Goal: Check status

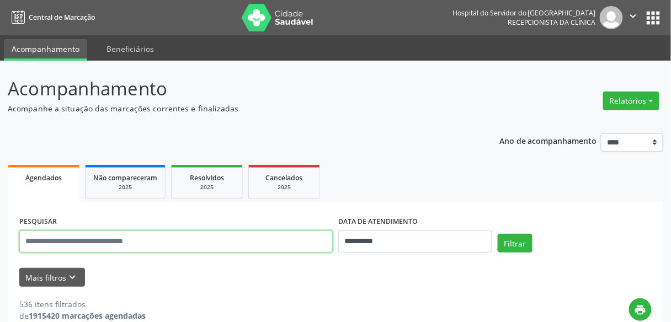
click at [186, 239] on input "text" at bounding box center [175, 241] width 313 height 22
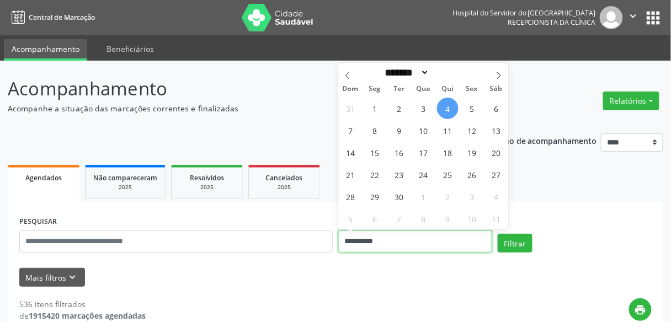
click at [399, 244] on input "**********" at bounding box center [415, 241] width 154 height 22
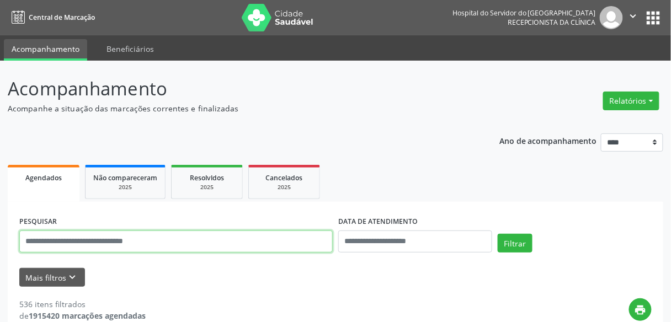
click at [137, 238] on input "text" at bounding box center [175, 241] width 313 height 22
click at [88, 244] on input "text" at bounding box center [175, 241] width 313 height 22
type input "**********"
click at [497, 234] on button "Filtrar" at bounding box center [514, 243] width 35 height 19
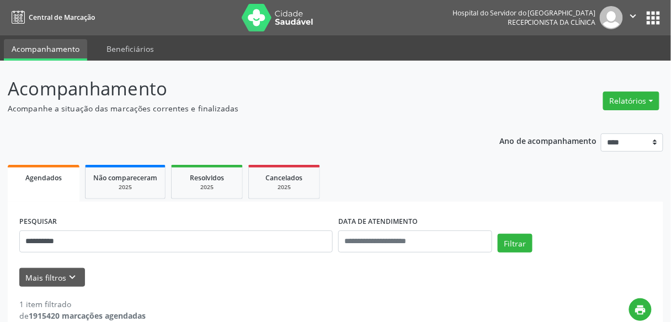
scroll to position [196, 0]
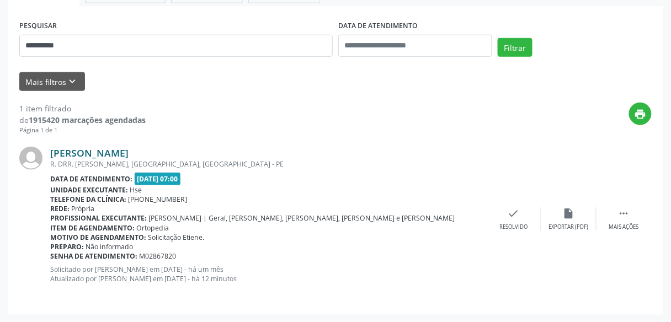
drag, startPoint x: 170, startPoint y: 152, endPoint x: 50, endPoint y: 149, distance: 120.2
click at [50, 149] on div "Benedito Ferreira da Silva" at bounding box center [268, 153] width 436 height 12
copy link "Benedito Ferreira da Silva"
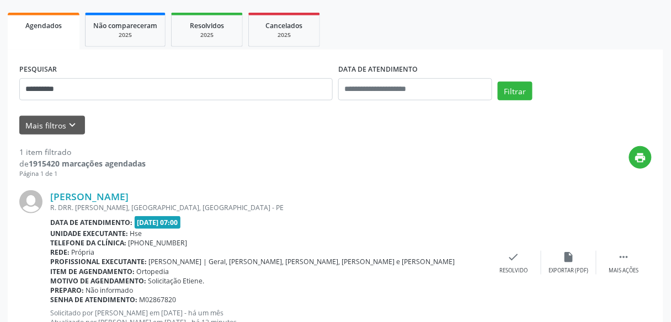
scroll to position [108, 0]
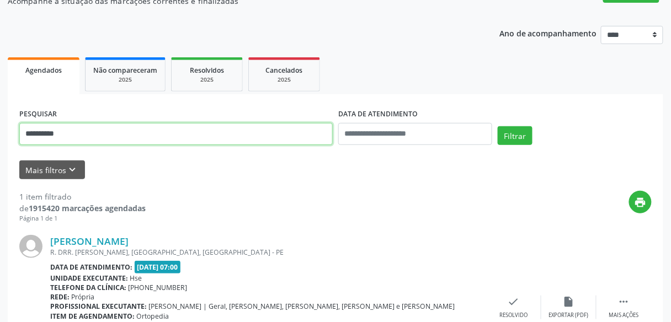
drag, startPoint x: 88, startPoint y: 135, endPoint x: 0, endPoint y: 123, distance: 89.1
click at [0, 123] on div "**********" at bounding box center [335, 182] width 671 height 458
type input "*"
click at [497, 126] on button "Filtrar" at bounding box center [514, 135] width 35 height 19
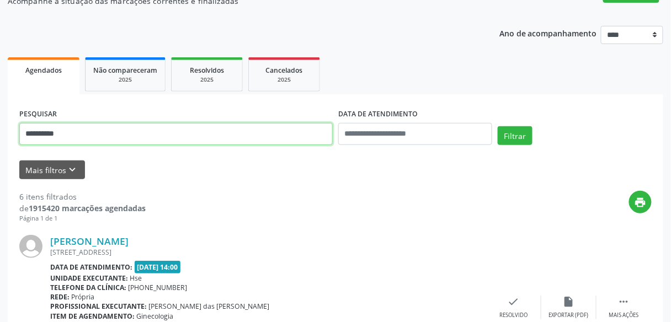
drag, startPoint x: 129, startPoint y: 138, endPoint x: 88, endPoint y: 140, distance: 40.8
click at [92, 140] on input "**********" at bounding box center [175, 134] width 313 height 22
drag, startPoint x: 86, startPoint y: 140, endPoint x: 28, endPoint y: 132, distance: 58.4
click at [28, 132] on input "**********" at bounding box center [175, 134] width 313 height 22
type input "*"
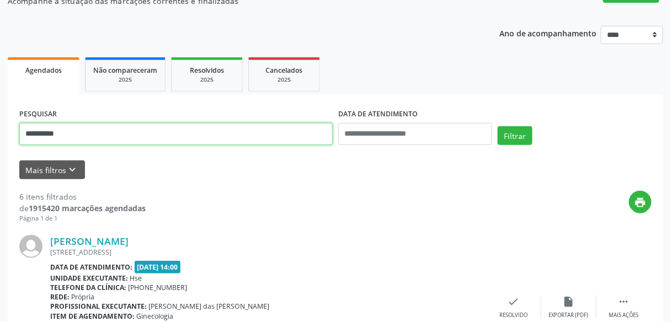
type input "**********"
click at [497, 126] on button "Filtrar" at bounding box center [514, 135] width 35 height 19
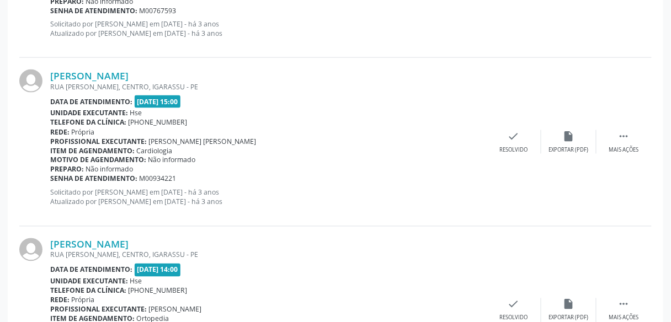
scroll to position [2578, 0]
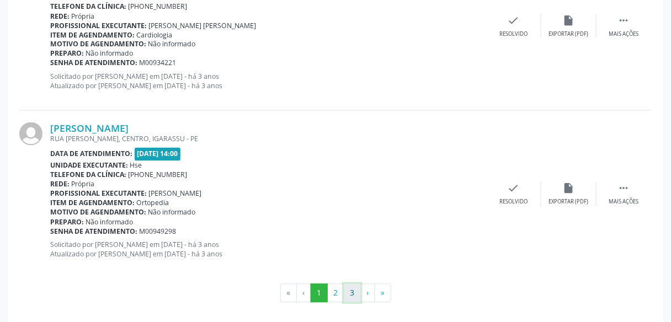
click at [353, 289] on button "3" at bounding box center [352, 293] width 17 height 19
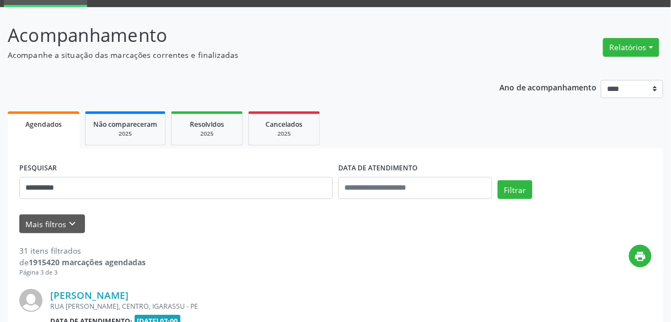
scroll to position [217, 0]
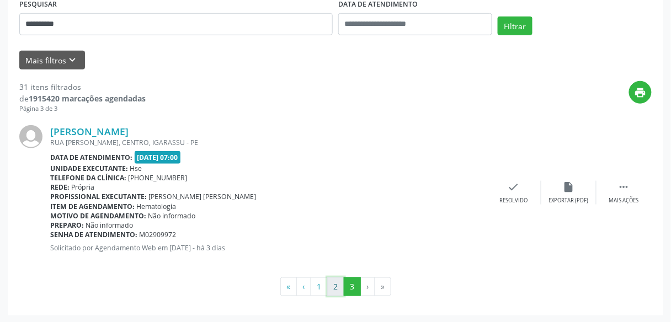
click at [338, 283] on button "2" at bounding box center [335, 286] width 17 height 19
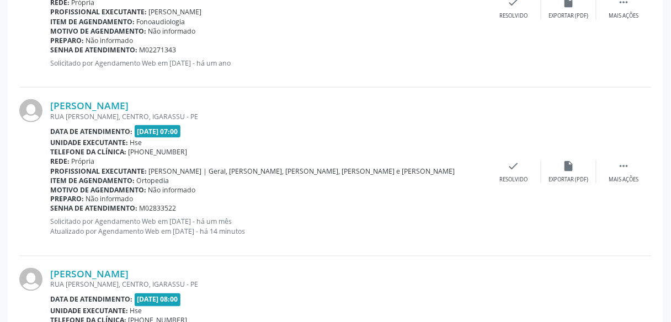
scroll to position [2467, 0]
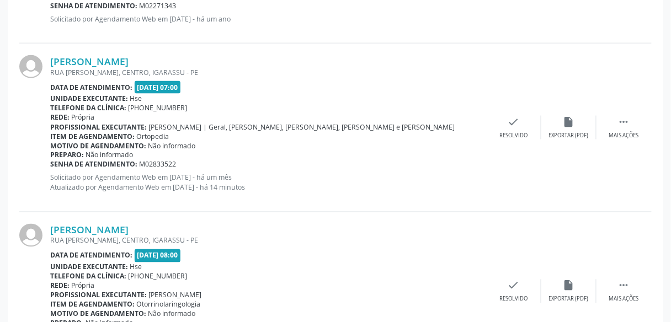
drag, startPoint x: 178, startPoint y: 226, endPoint x: 40, endPoint y: 223, distance: 137.9
click at [40, 223] on div "Joziene Gomes de Sa Silva RUA ERNESTO CANDIDO DE SOUZA, CENTRO, IGARASSU - PE D…" at bounding box center [335, 291] width 632 height 158
copy div "Joziene Gomes de Sa Silva"
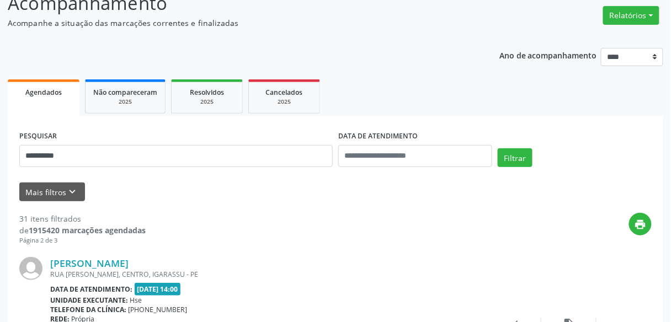
scroll to position [85, 0]
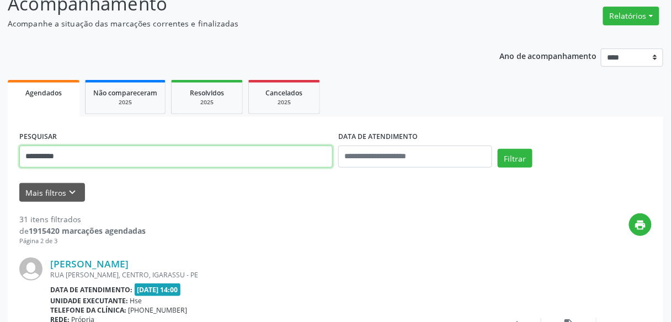
drag, startPoint x: 68, startPoint y: 152, endPoint x: 0, endPoint y: 139, distance: 69.1
click at [497, 149] on button "Filtrar" at bounding box center [514, 158] width 35 height 19
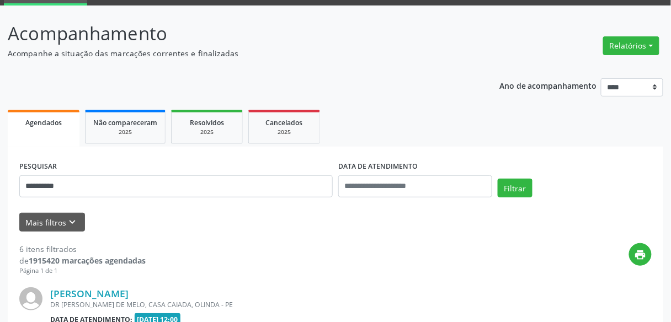
scroll to position [41, 0]
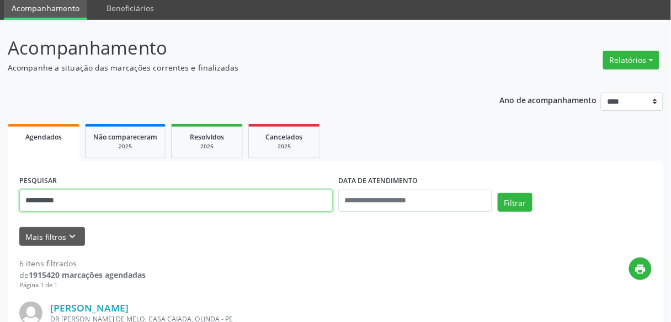
drag, startPoint x: 105, startPoint y: 200, endPoint x: 34, endPoint y: 199, distance: 70.6
click at [34, 199] on input "**********" at bounding box center [175, 201] width 313 height 22
type input "*"
type input "**********"
click at [497, 193] on button "Filtrar" at bounding box center [514, 202] width 35 height 19
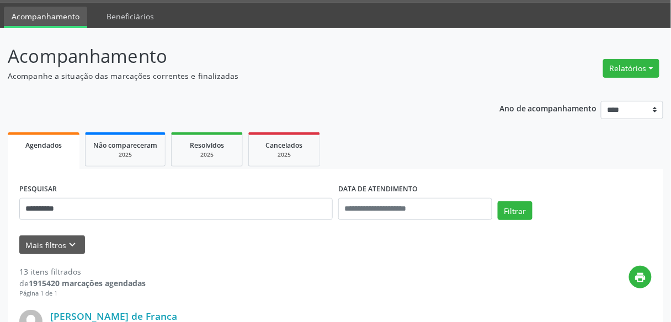
scroll to position [0, 0]
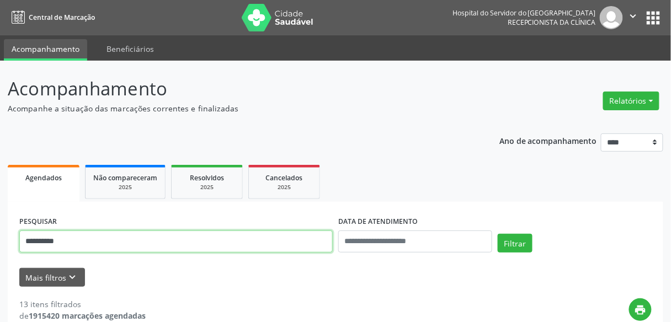
drag, startPoint x: 103, startPoint y: 237, endPoint x: 0, endPoint y: 237, distance: 102.6
type input "**********"
click at [497, 234] on button "Filtrar" at bounding box center [514, 243] width 35 height 19
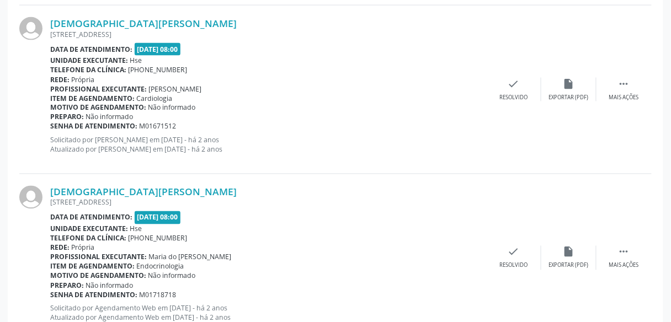
scroll to position [2581, 0]
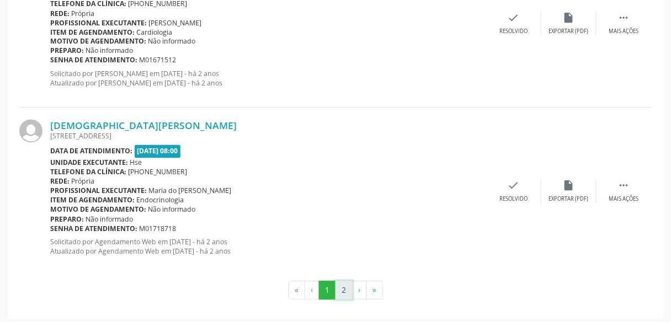
click at [345, 286] on button "2" at bounding box center [343, 290] width 17 height 19
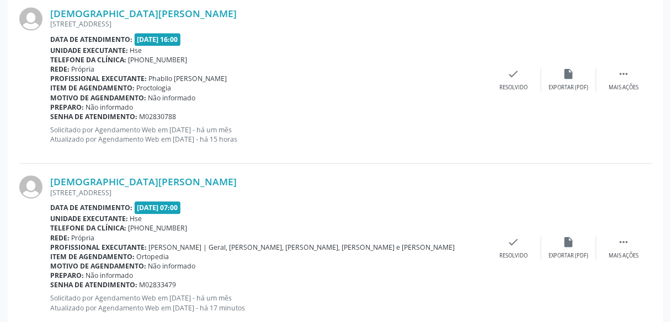
scroll to position [608, 0]
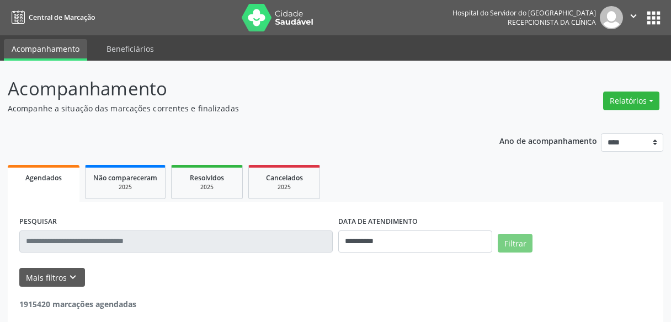
scroll to position [18, 0]
